Goal: Navigation & Orientation: Find specific page/section

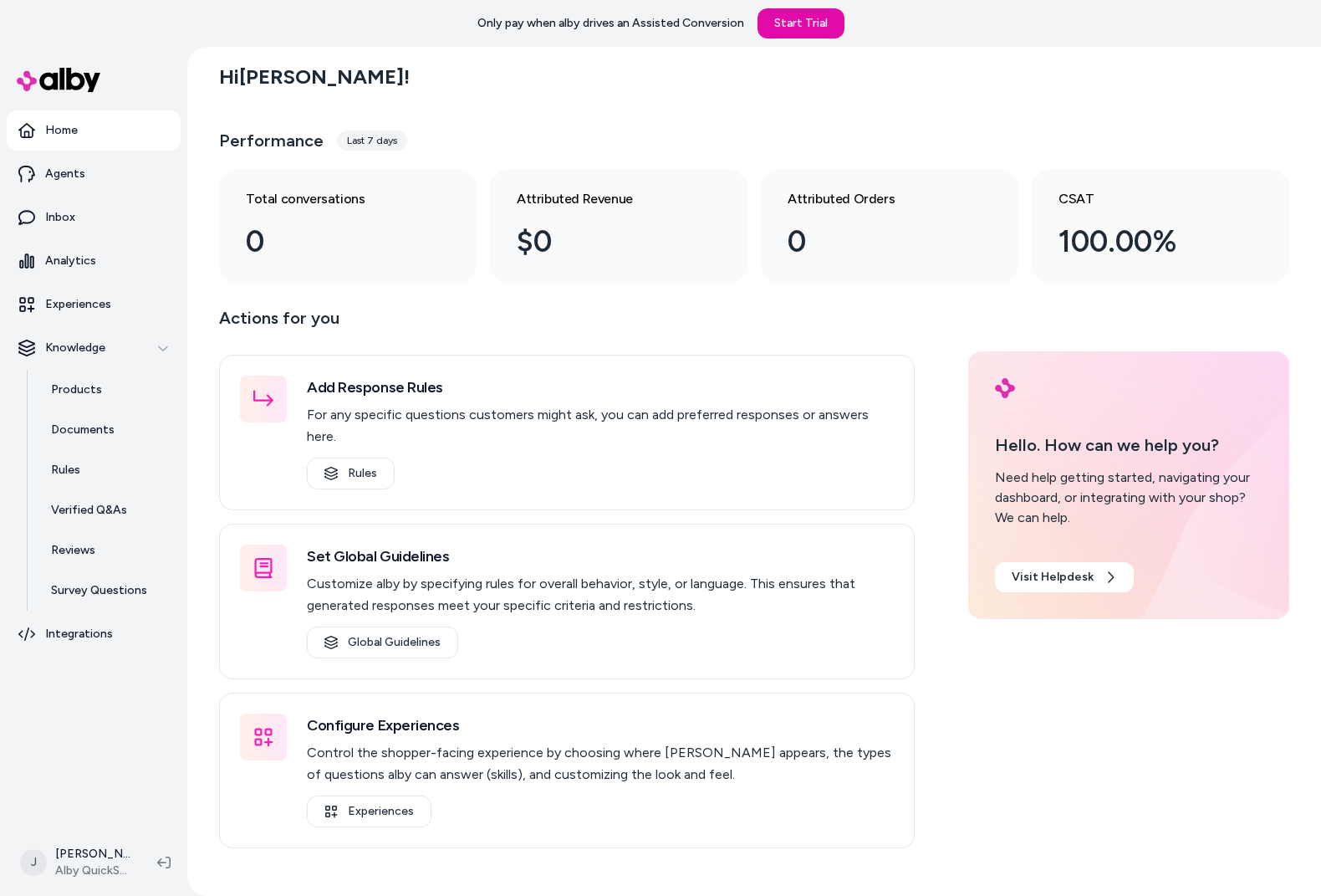
click at [110, 733] on nav "Home Agents Inbox Analytics Experiences Knowledge Products Documents Rules Veri…" at bounding box center [93, 467] width 174 height 715
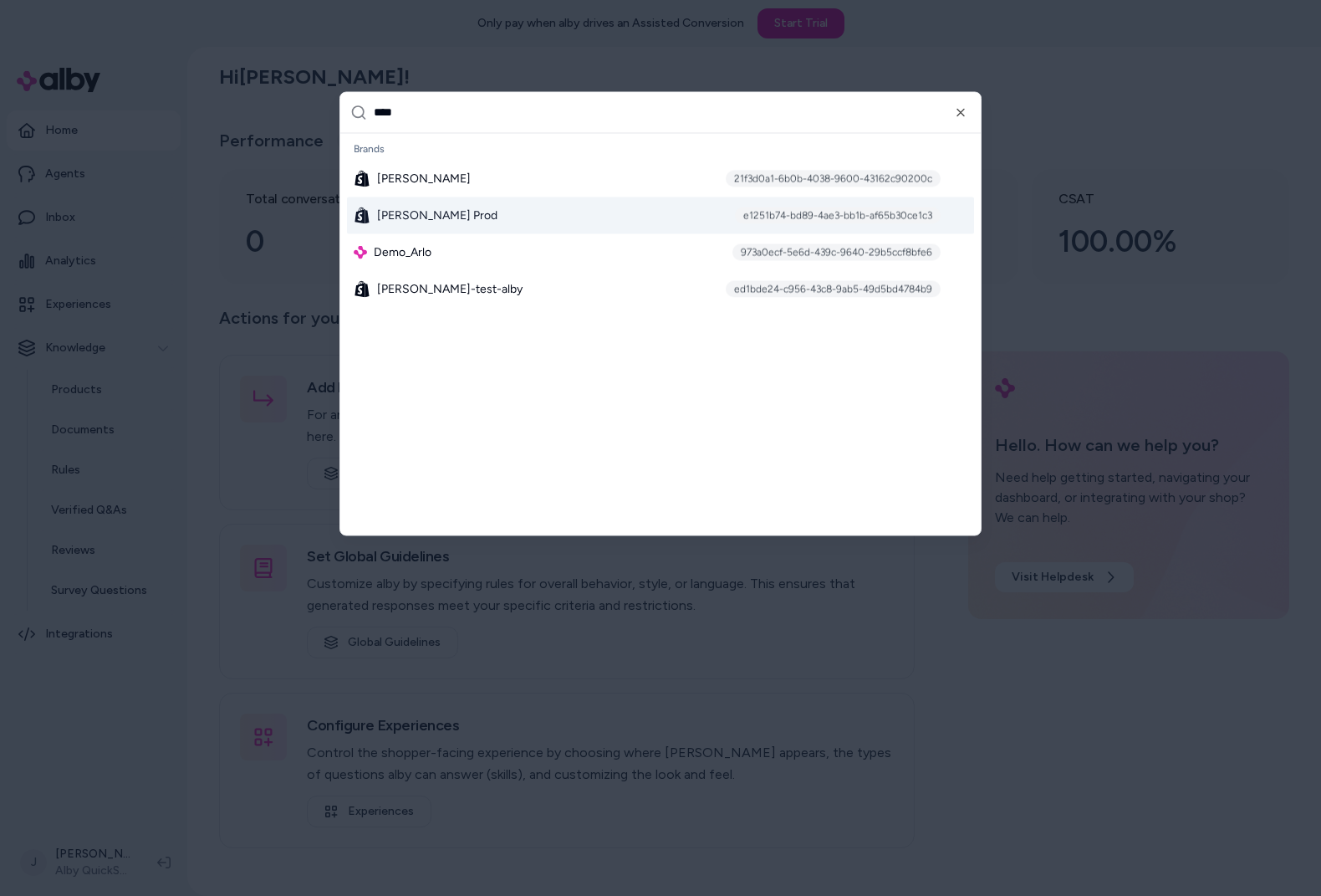
type input "****"
click at [381, 210] on span "[PERSON_NAME] Prod" at bounding box center [437, 215] width 120 height 17
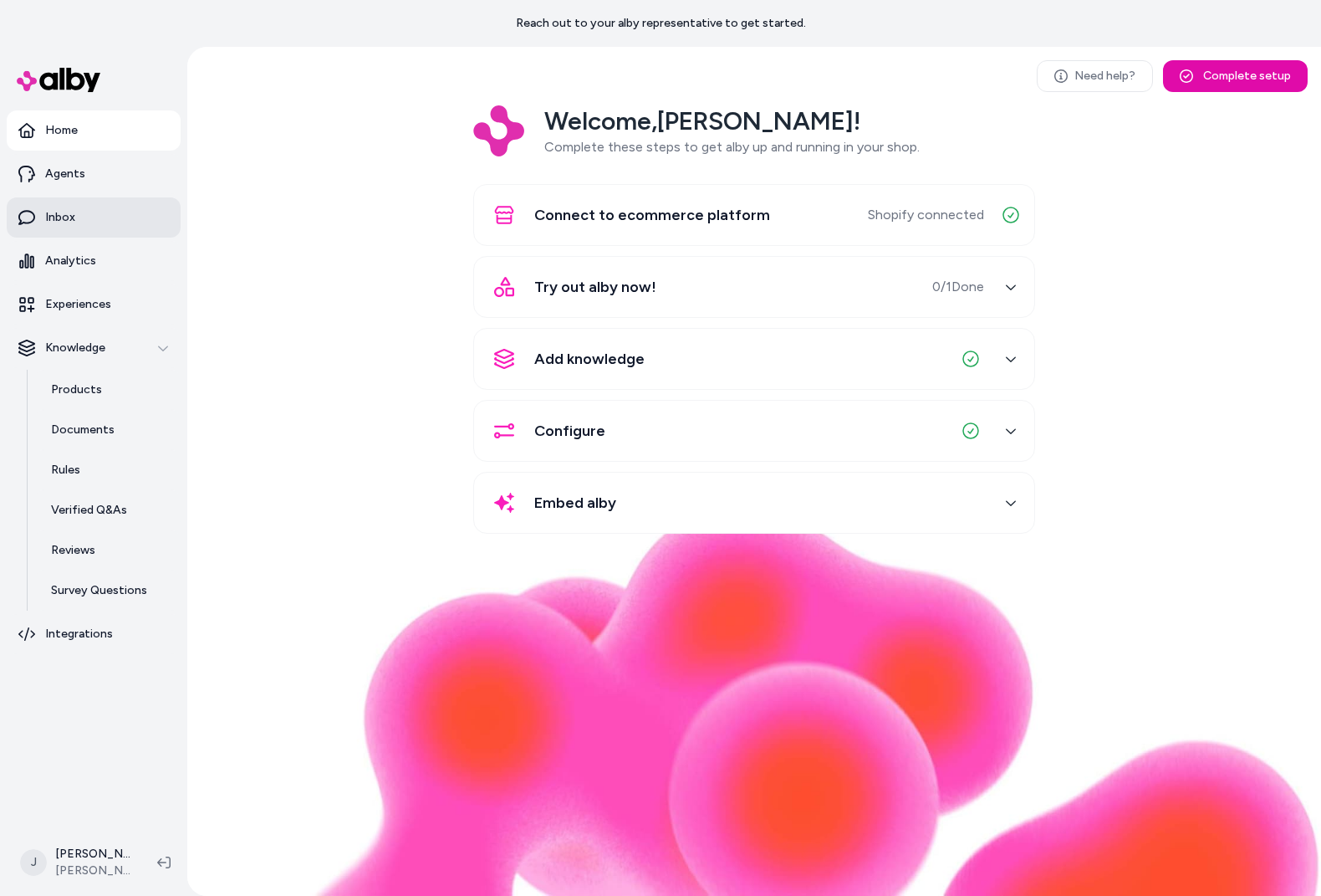
click at [83, 216] on link "Inbox" at bounding box center [93, 217] width 174 height 40
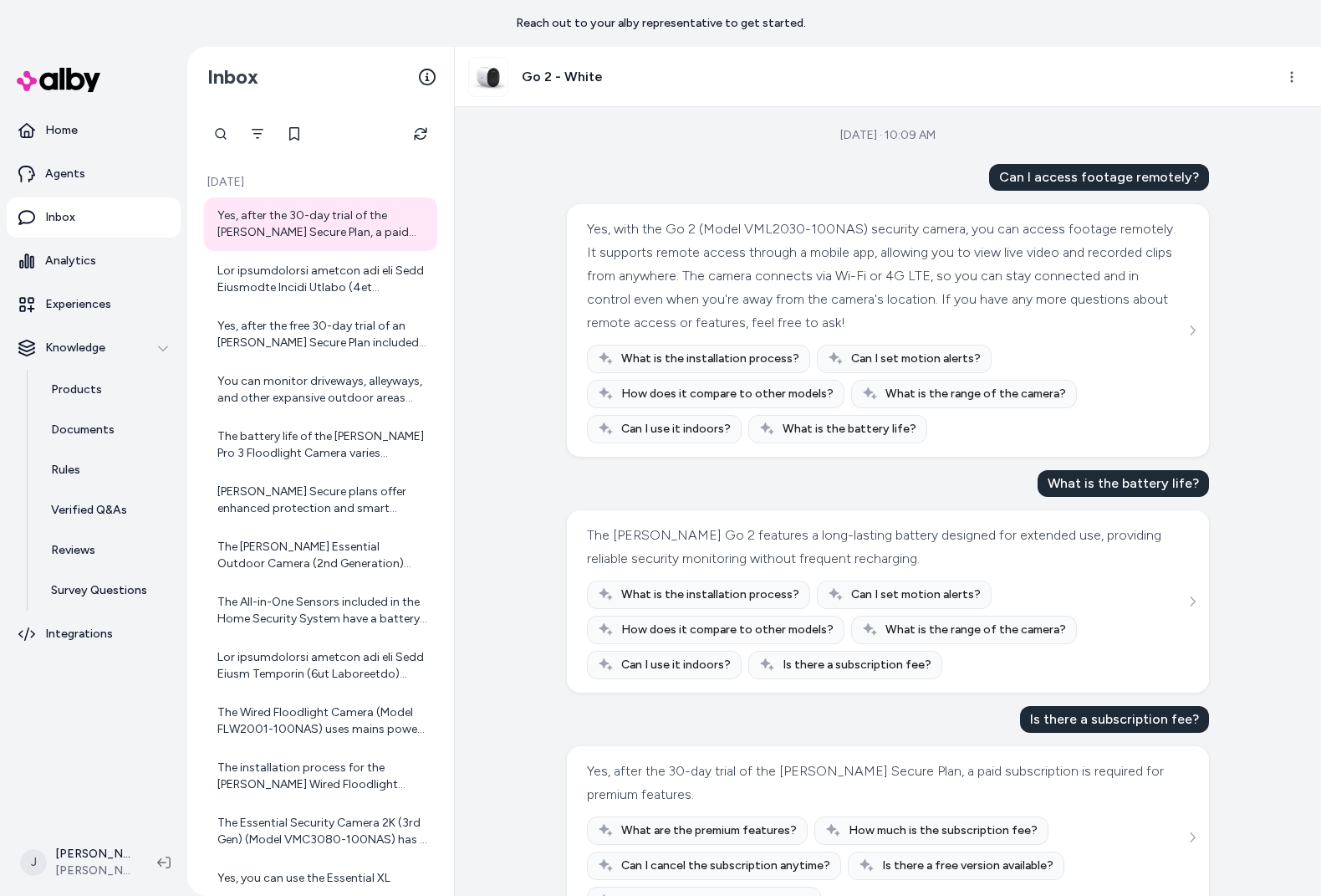
scroll to position [55, 0]
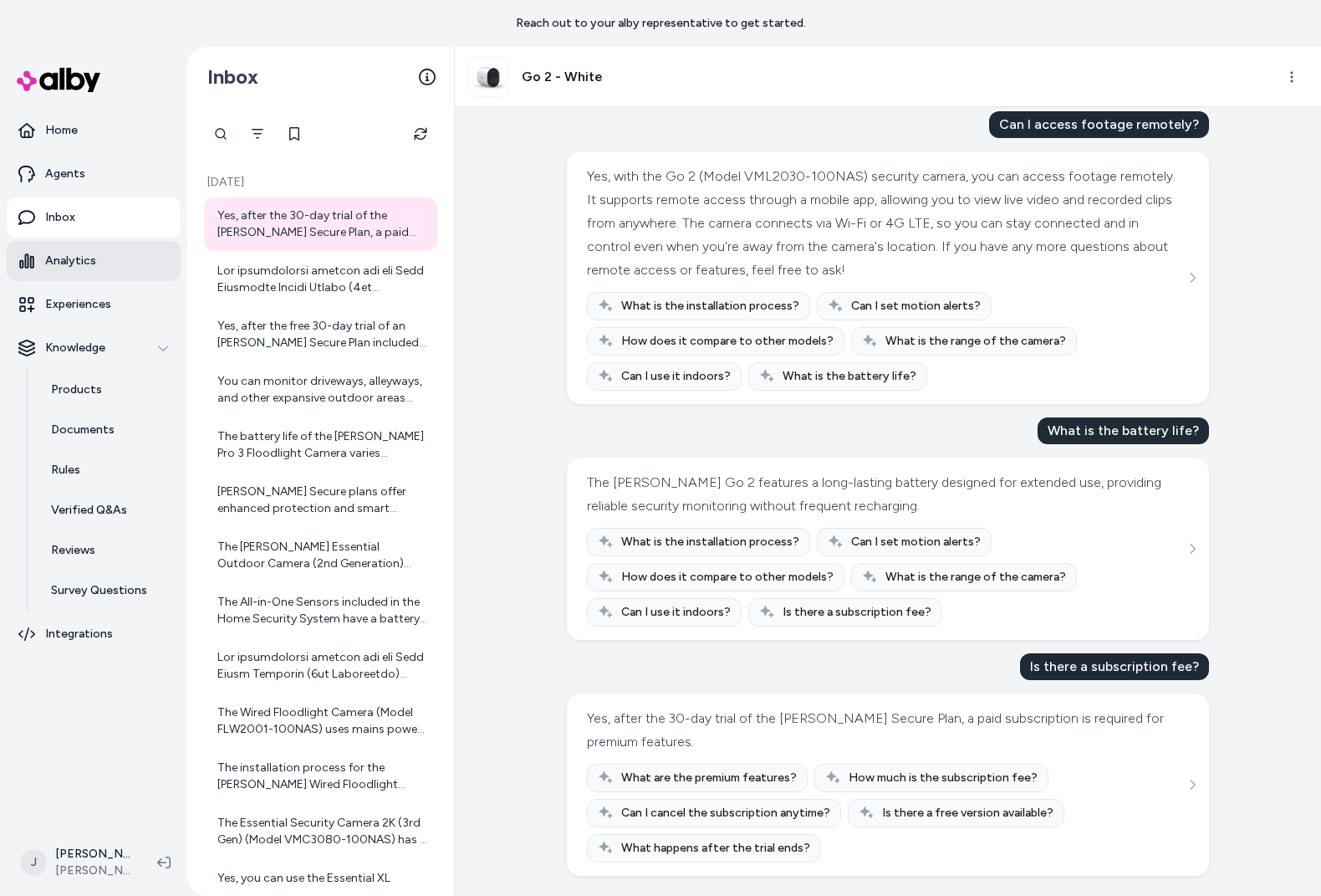
click at [75, 253] on p "Analytics" at bounding box center [71, 261] width 51 height 17
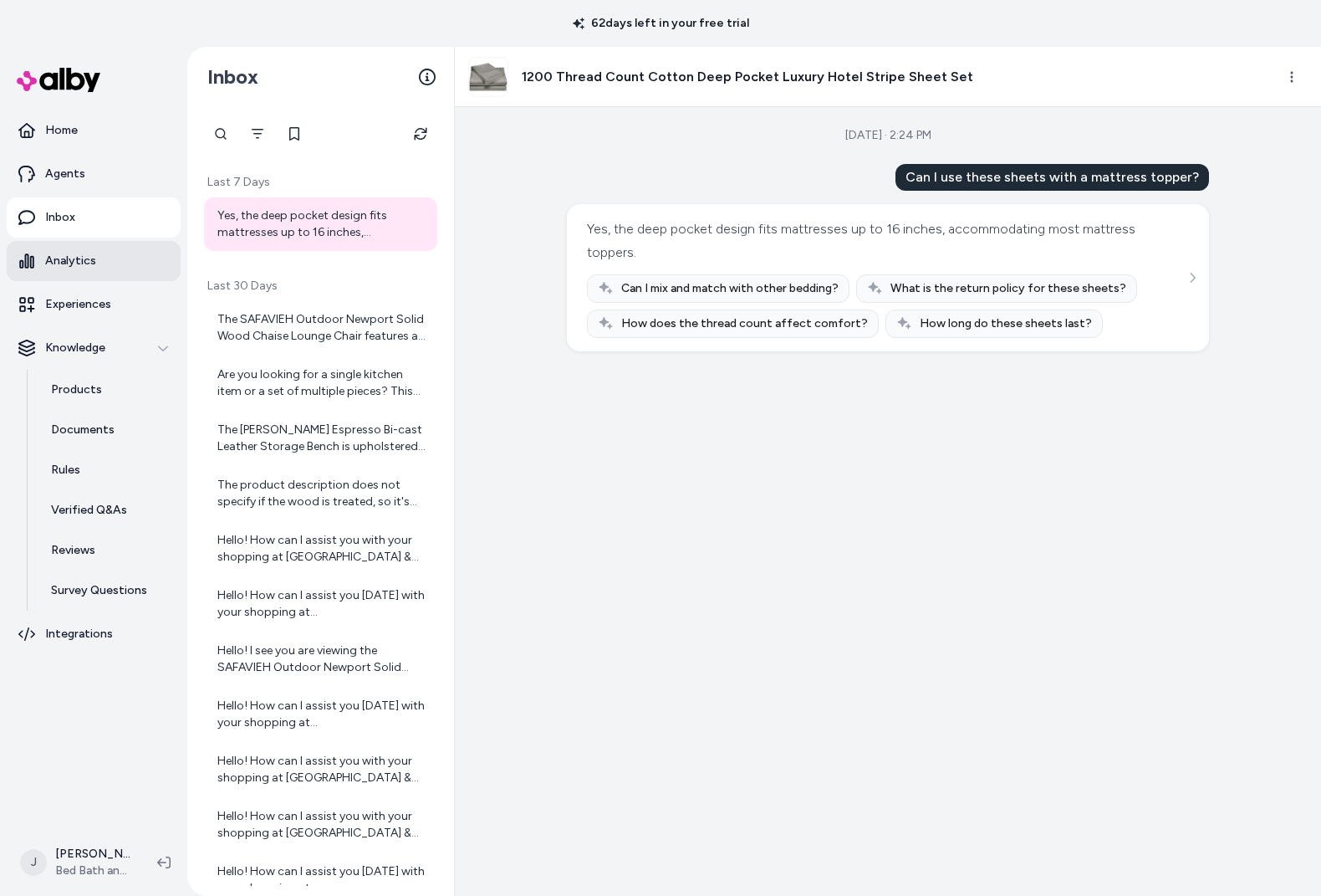
click at [83, 259] on p "Analytics" at bounding box center [71, 261] width 51 height 17
click at [61, 221] on p "Inbox" at bounding box center [61, 217] width 30 height 17
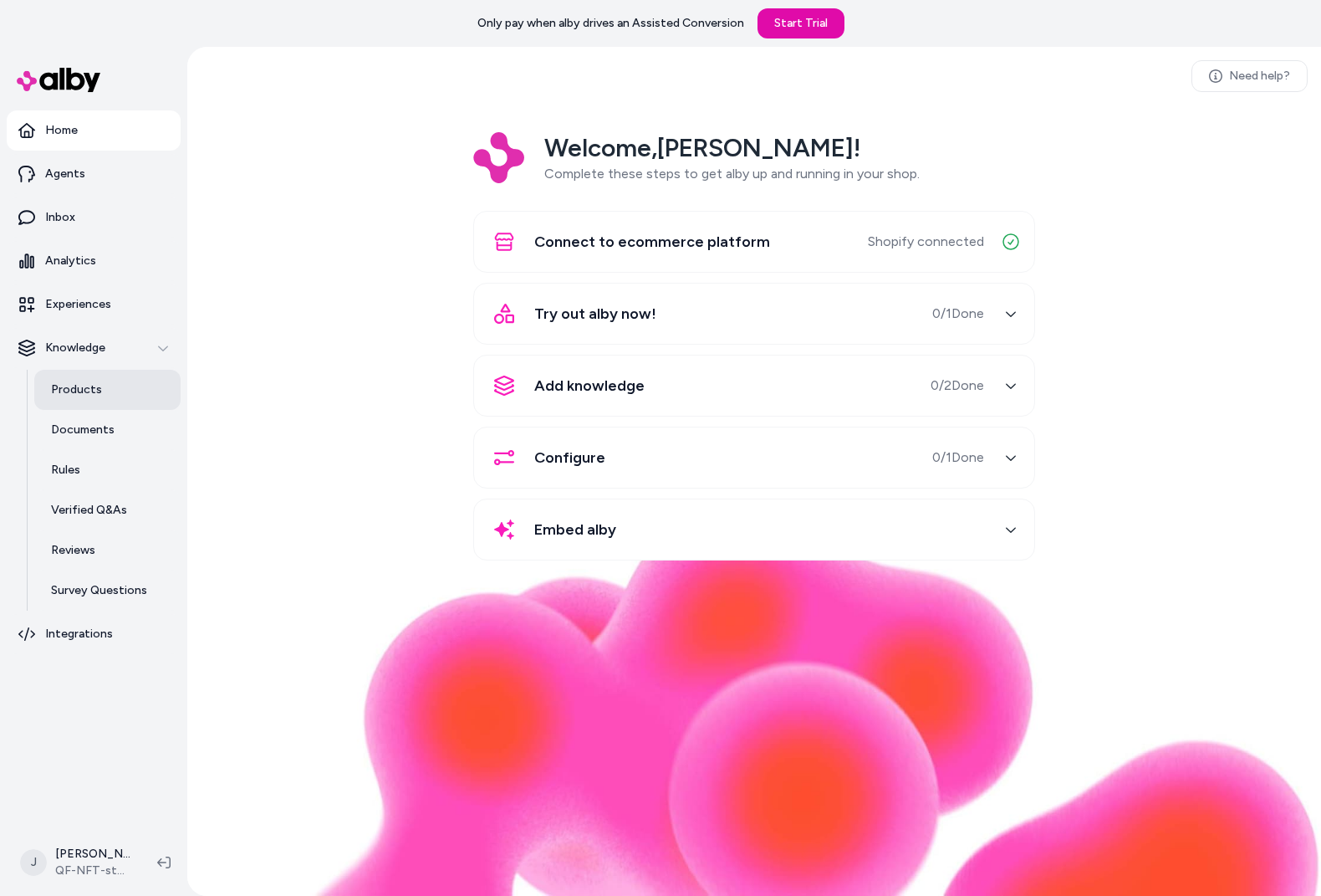
click at [71, 394] on p "Products" at bounding box center [77, 390] width 51 height 17
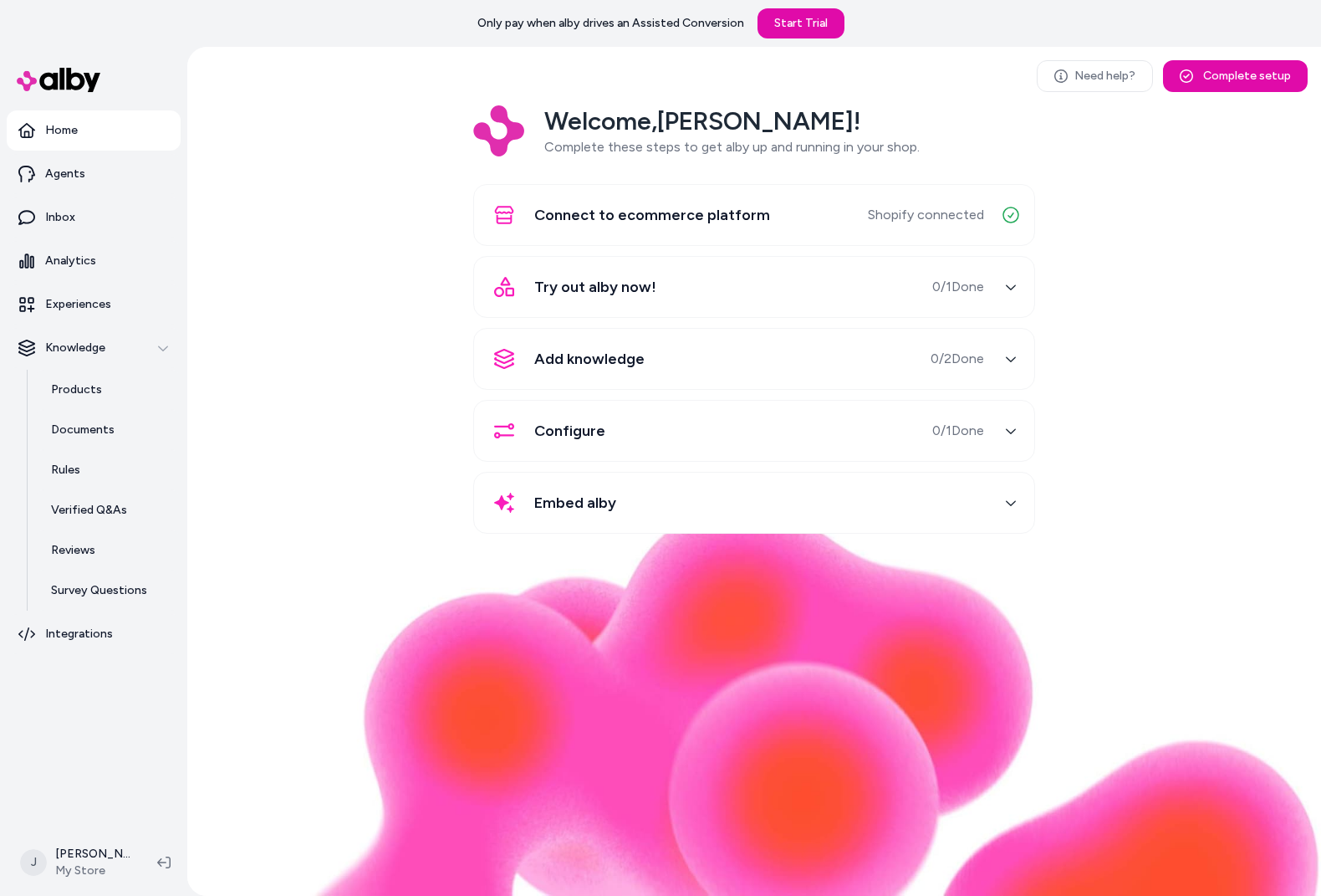
drag, startPoint x: 103, startPoint y: 384, endPoint x: 523, endPoint y: 131, distance: 490.3
click at [104, 383] on link "Products" at bounding box center [107, 390] width 146 height 40
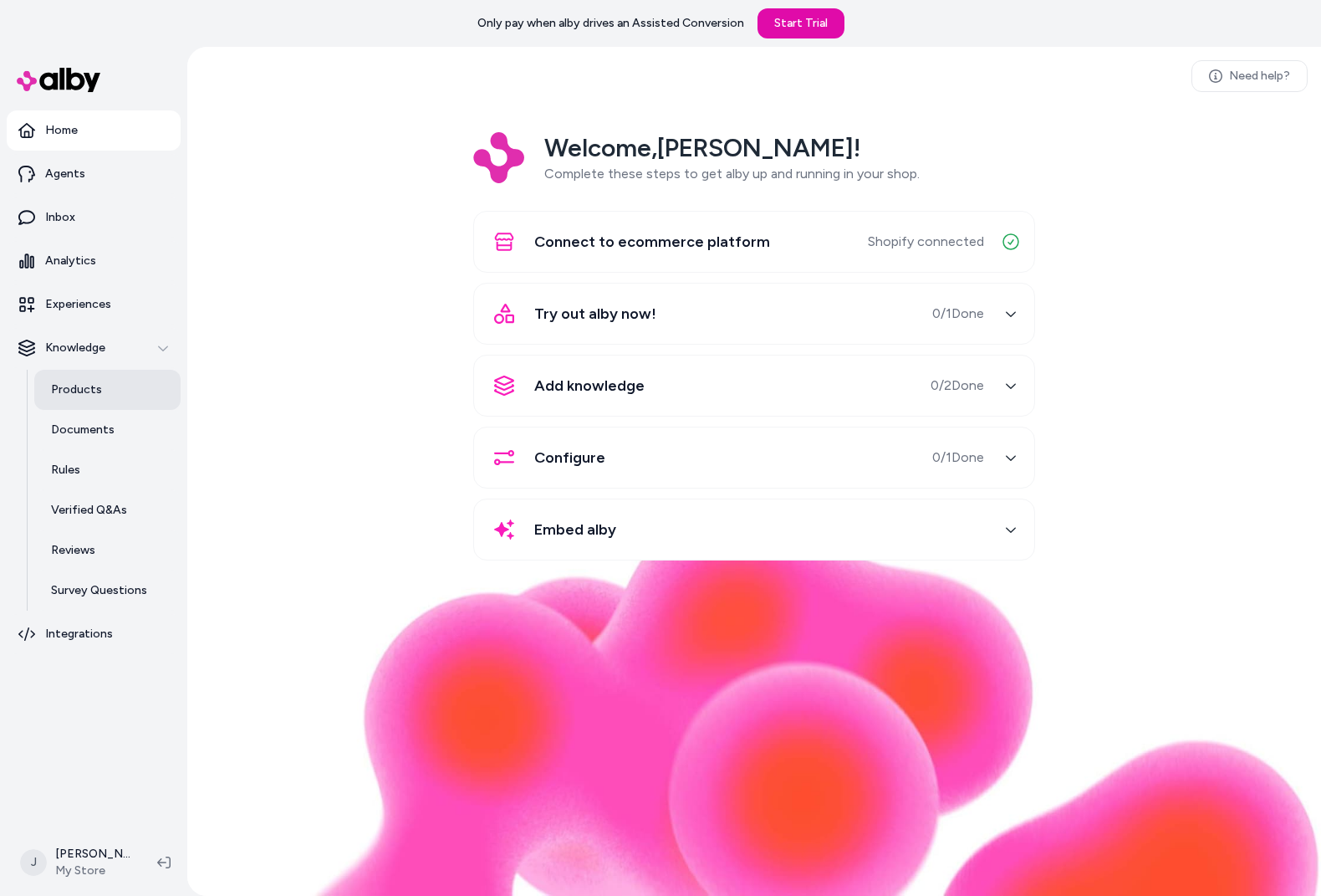
click at [91, 391] on p "Products" at bounding box center [77, 390] width 51 height 17
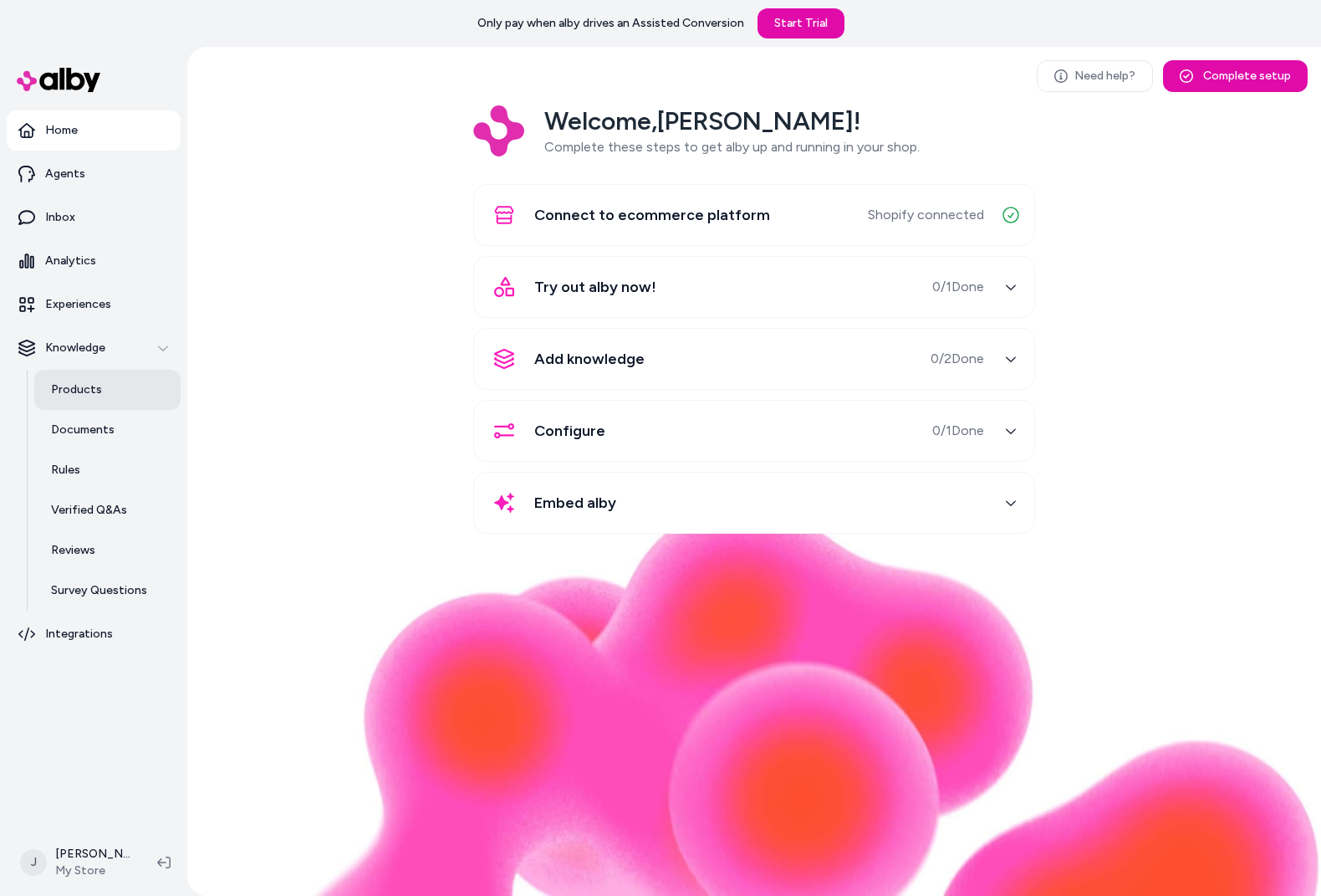
click at [60, 400] on link "Products" at bounding box center [107, 390] width 146 height 40
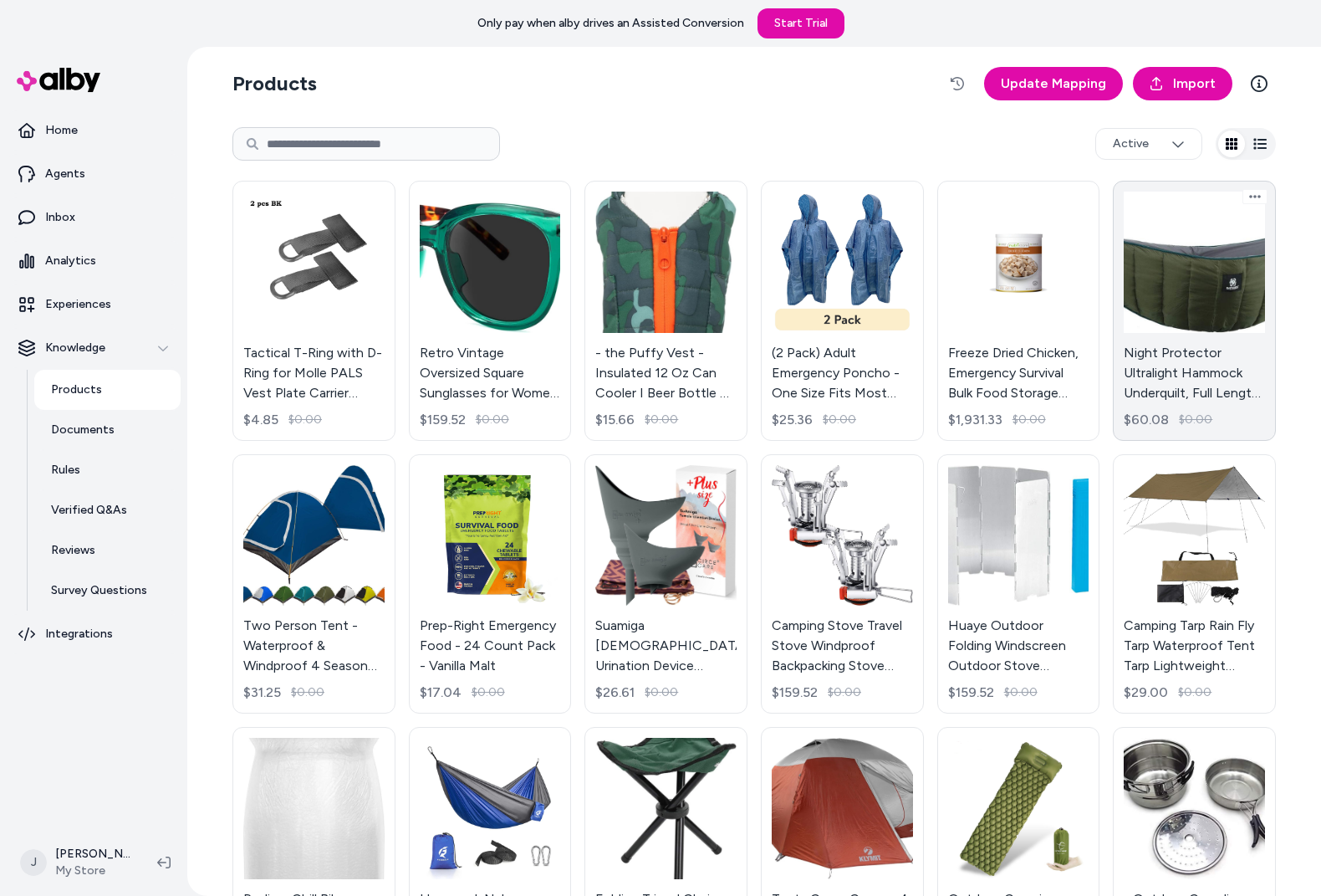
click at [1147, 286] on link "Night Protector Ultralight Hammock Underquilt, Full Length Camping Quilt for Ha…" at bounding box center [1195, 310] width 163 height 260
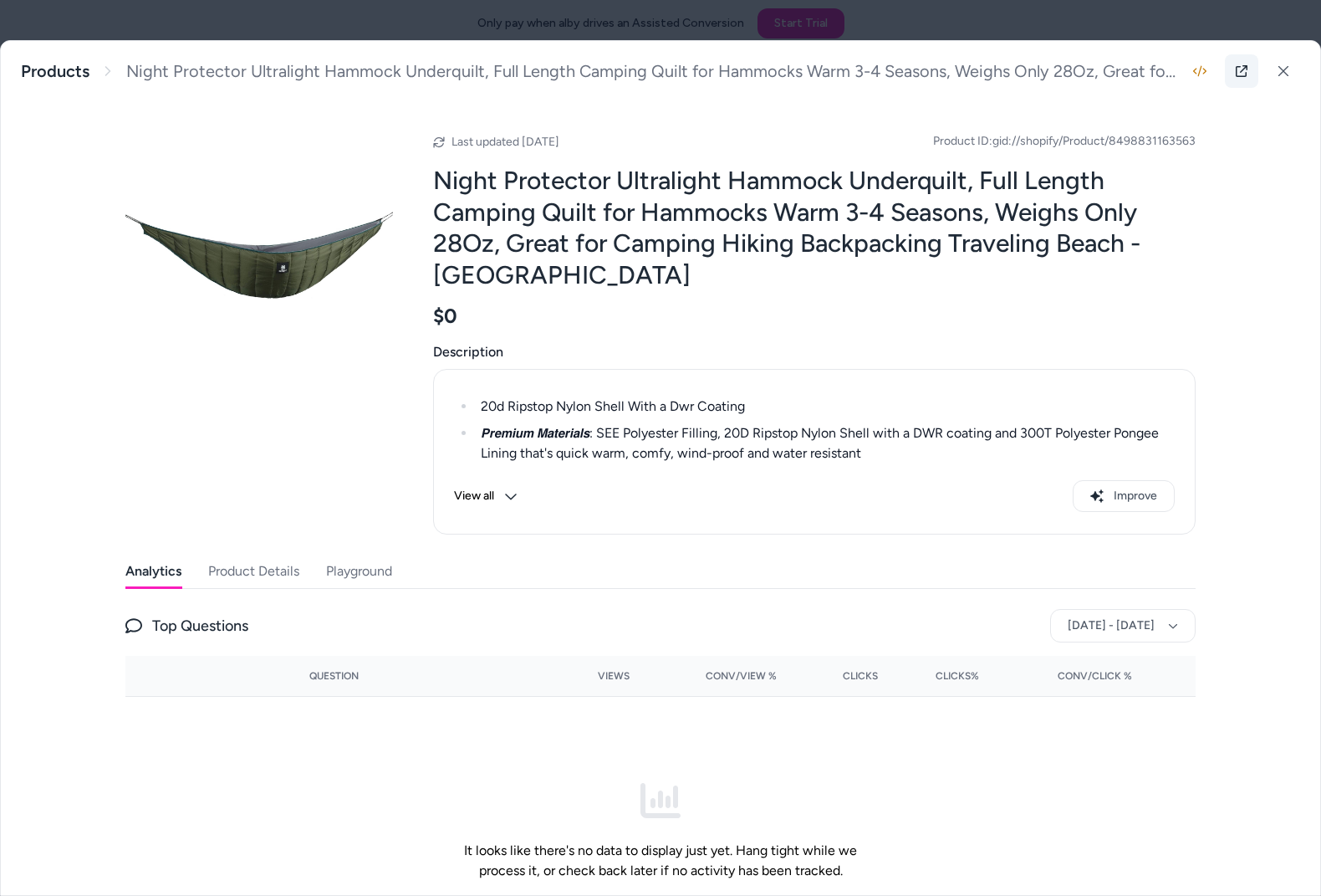
click at [1236, 67] on icon at bounding box center [1242, 71] width 13 height 13
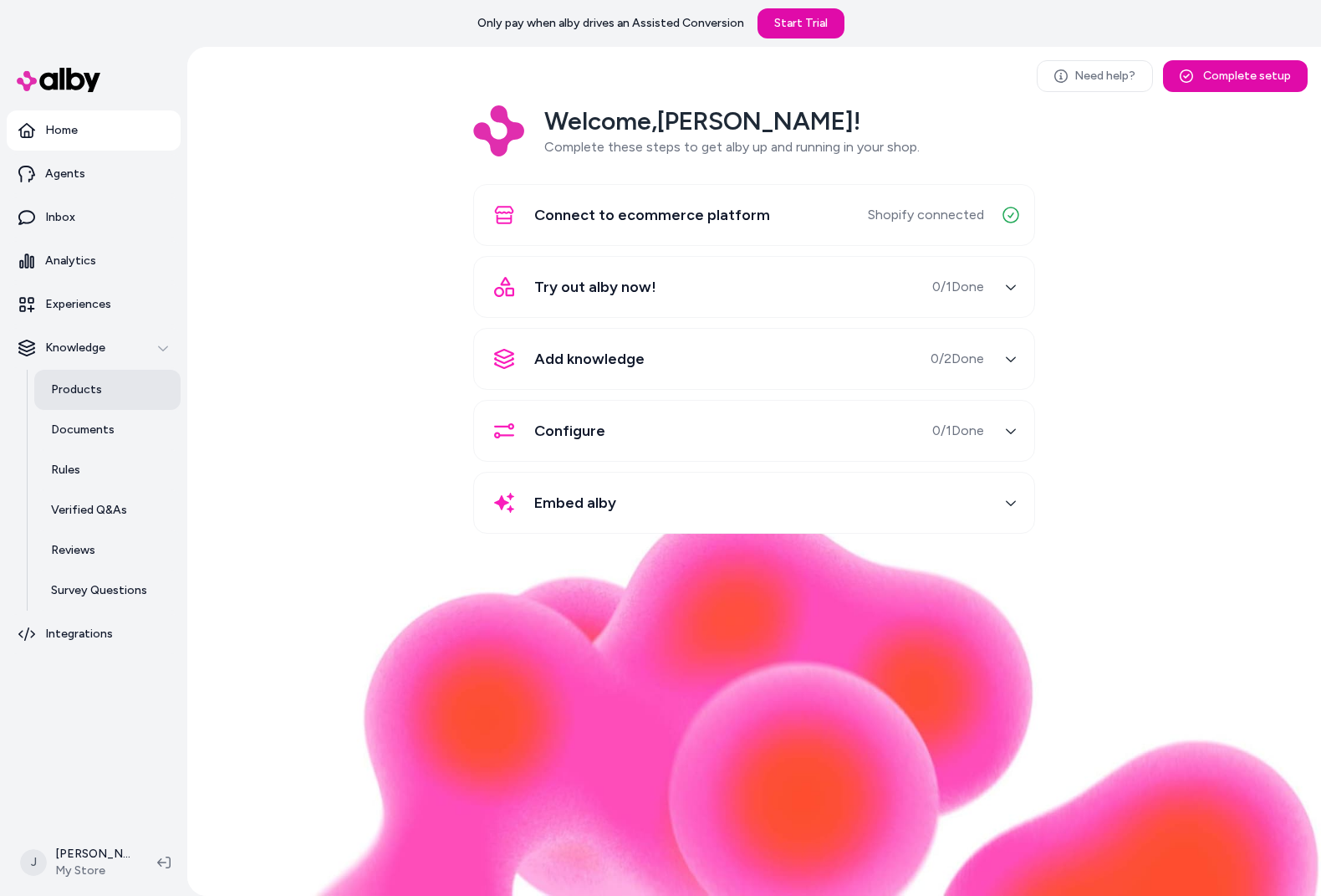
click at [95, 376] on link "Products" at bounding box center [107, 390] width 146 height 40
click at [60, 389] on p "Products" at bounding box center [77, 390] width 51 height 17
click at [62, 391] on p "Products" at bounding box center [77, 390] width 51 height 17
click at [71, 383] on p "Products" at bounding box center [77, 390] width 51 height 17
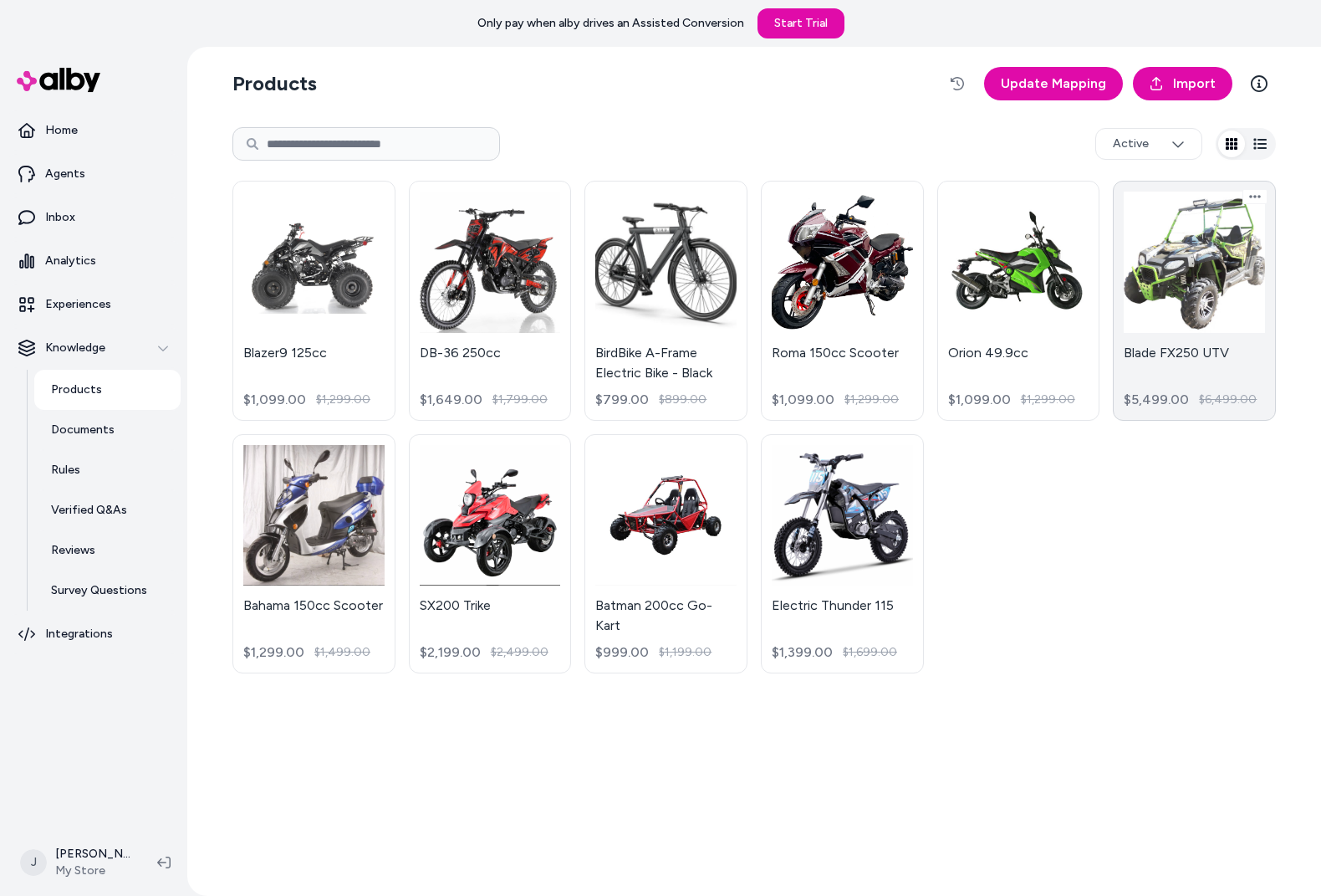
click at [1185, 289] on link "Blade FX250 UTV $5,499.00 $6,499.00" at bounding box center [1195, 300] width 163 height 240
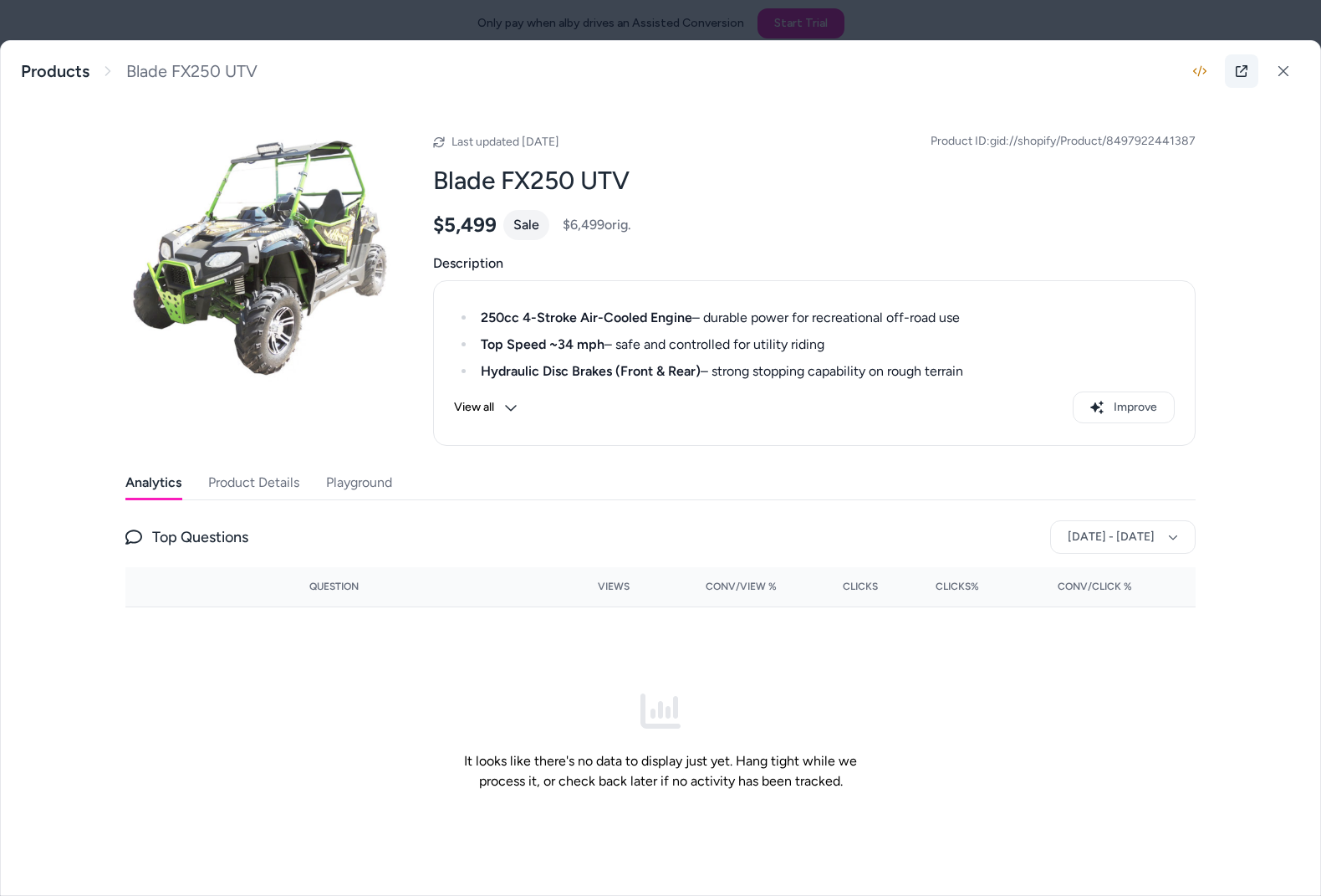
click at [1243, 73] on icon at bounding box center [1242, 71] width 13 height 13
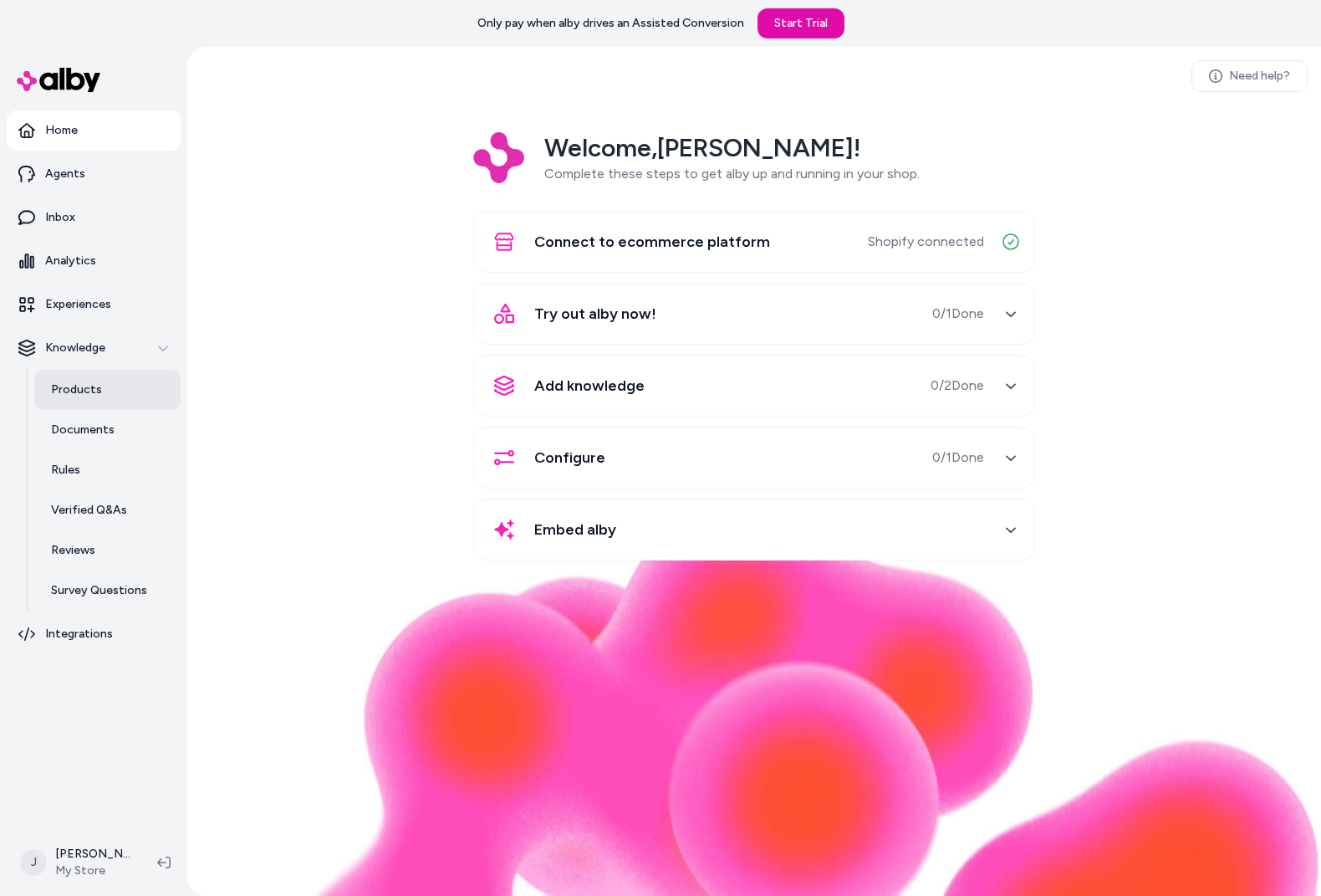
click at [81, 383] on p "Products" at bounding box center [77, 390] width 51 height 17
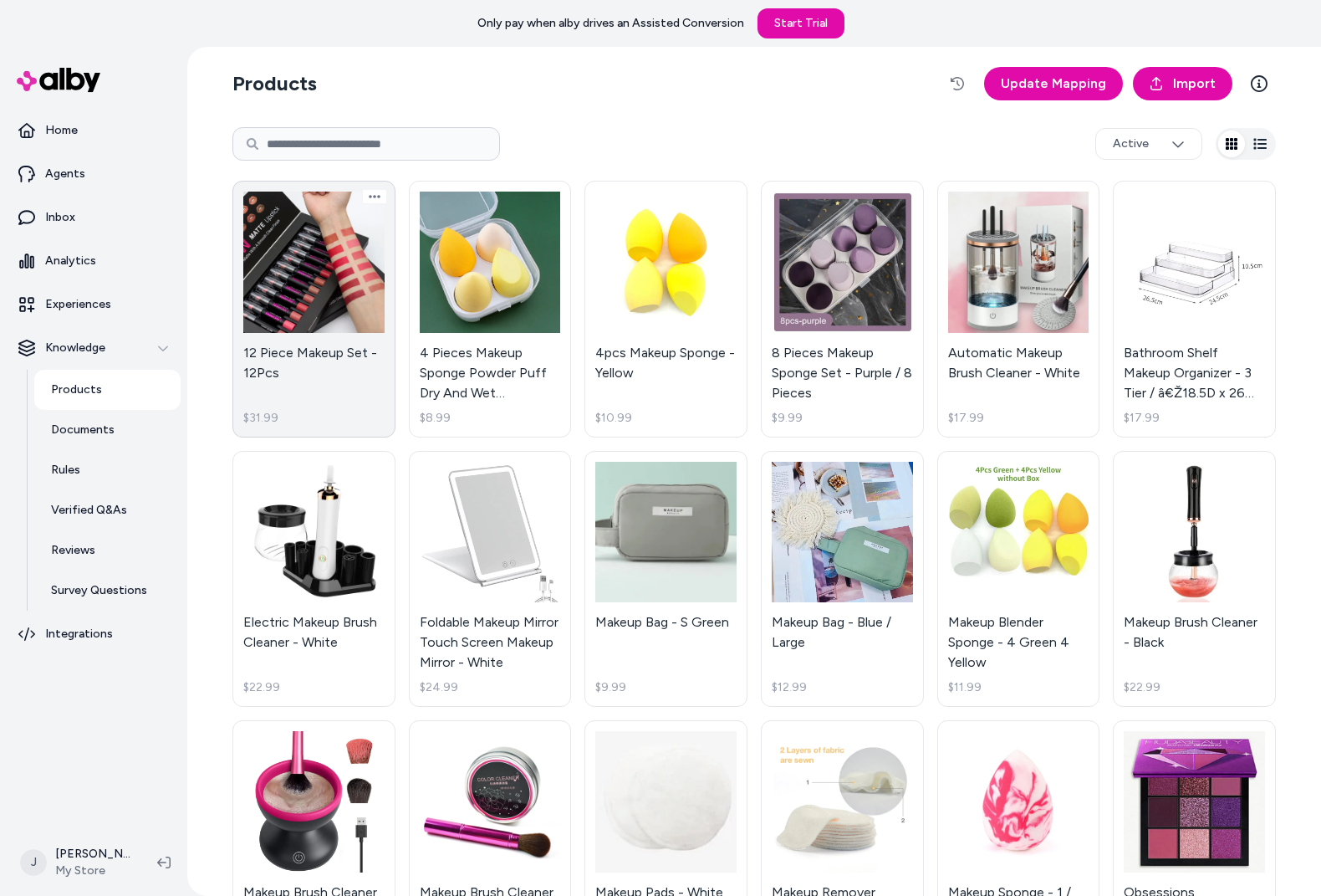
click at [302, 302] on link "12 Piece Makeup Set - 12Pcs $31.99" at bounding box center [314, 308] width 163 height 257
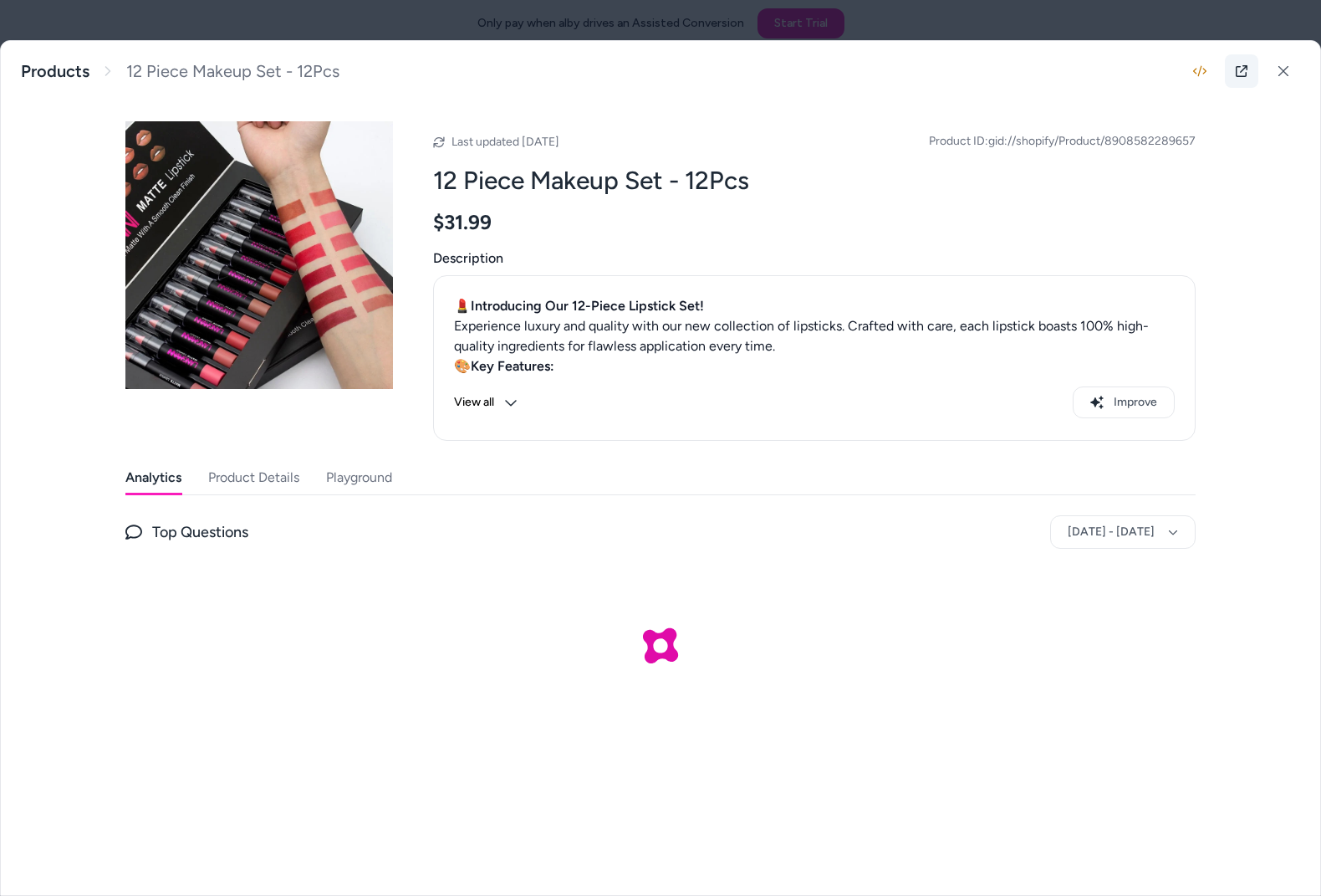
click at [1240, 74] on icon at bounding box center [1242, 71] width 13 height 13
